Goal: Transaction & Acquisition: Download file/media

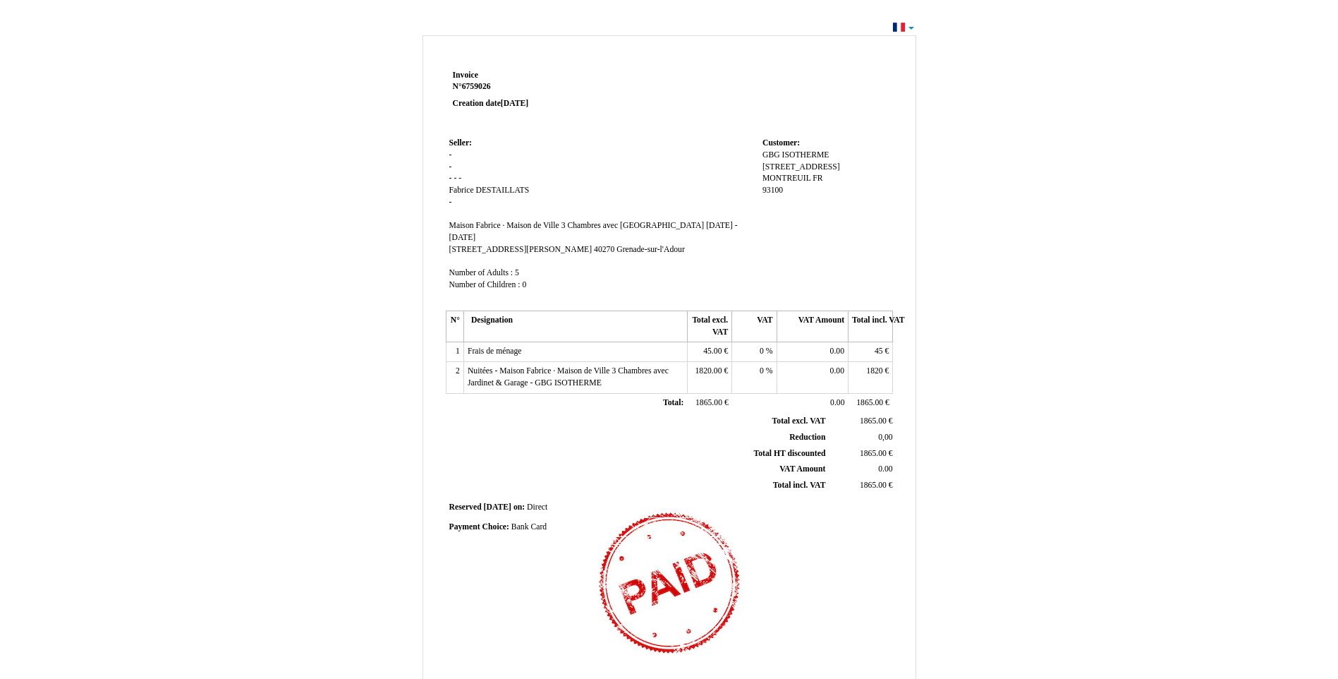
drag, startPoint x: 1066, startPoint y: 11, endPoint x: 281, endPoint y: 387, distance: 869.6
click at [281, 387] on div "Invoice Invoice N° 6759026 6759026 Creation date 16 September 2025 Seller: Sell…" at bounding box center [669, 430] width 825 height 797
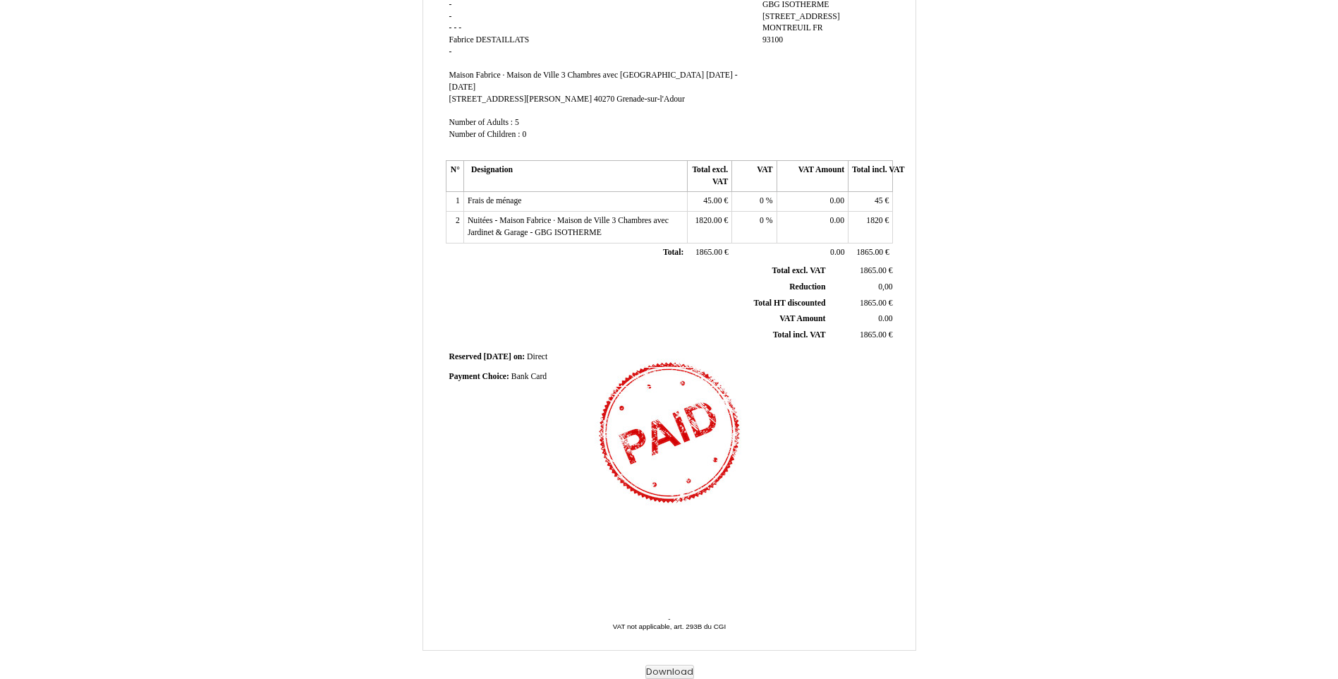
scroll to position [151, 0]
click at [667, 672] on button "Download" at bounding box center [670, 671] width 49 height 15
